Goal: Navigation & Orientation: Find specific page/section

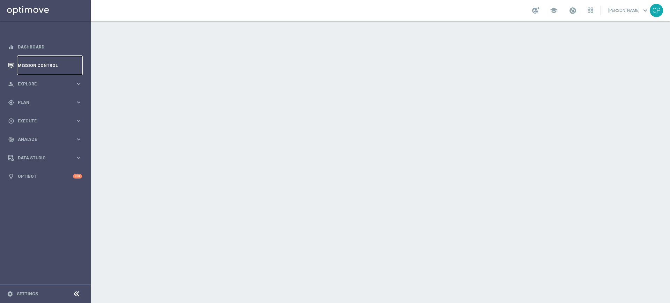
click at [38, 64] on link "Mission Control" at bounding box center [50, 65] width 64 height 19
